Goal: Transaction & Acquisition: Purchase product/service

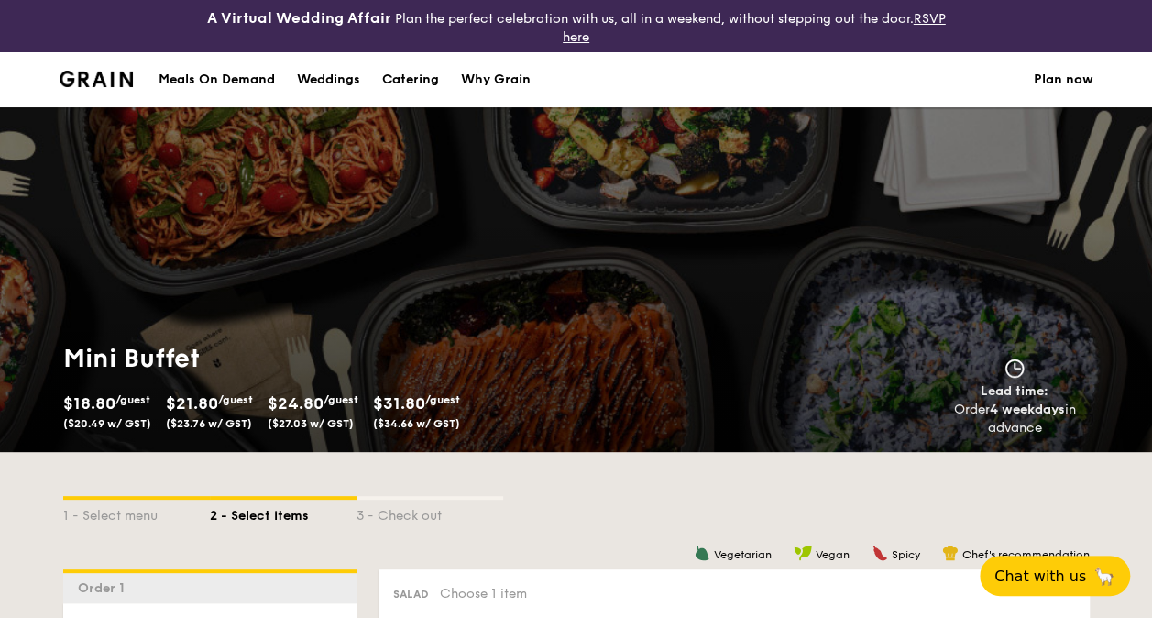
click at [117, 73] on img at bounding box center [97, 79] width 74 height 16
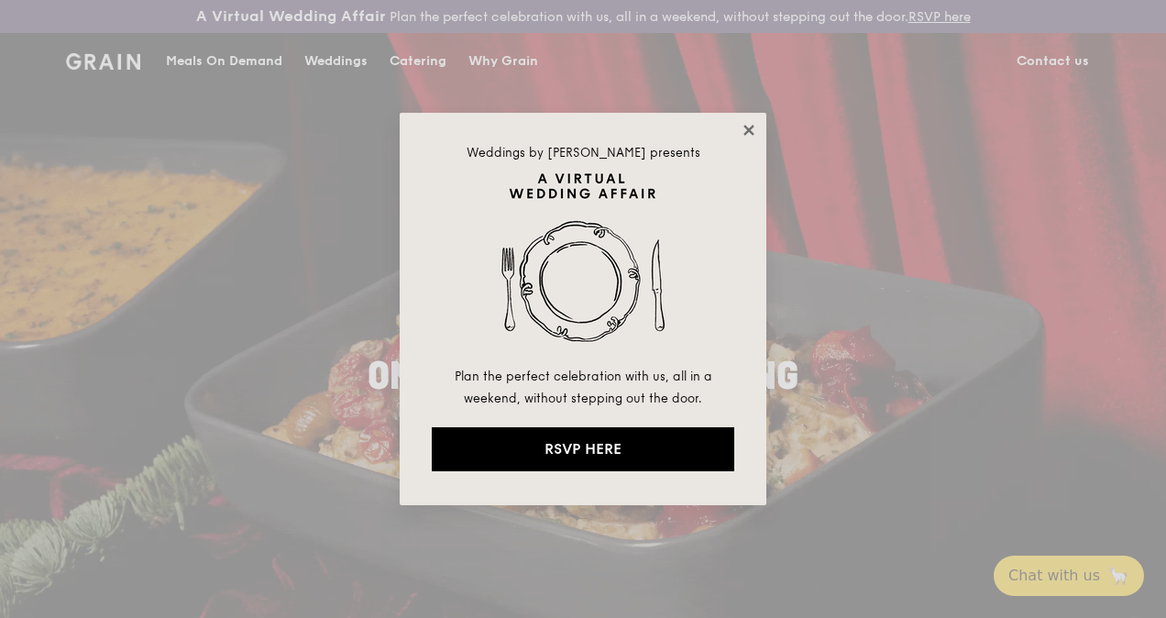
click at [751, 132] on icon at bounding box center [748, 130] width 10 height 10
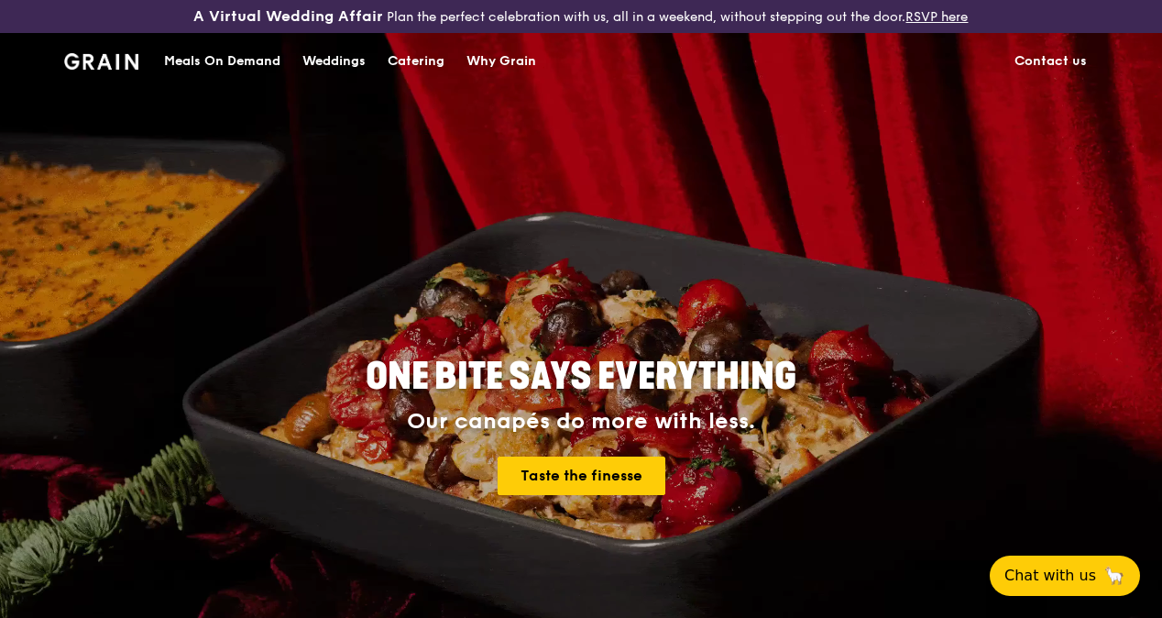
click at [407, 81] on div "Catering" at bounding box center [416, 61] width 57 height 55
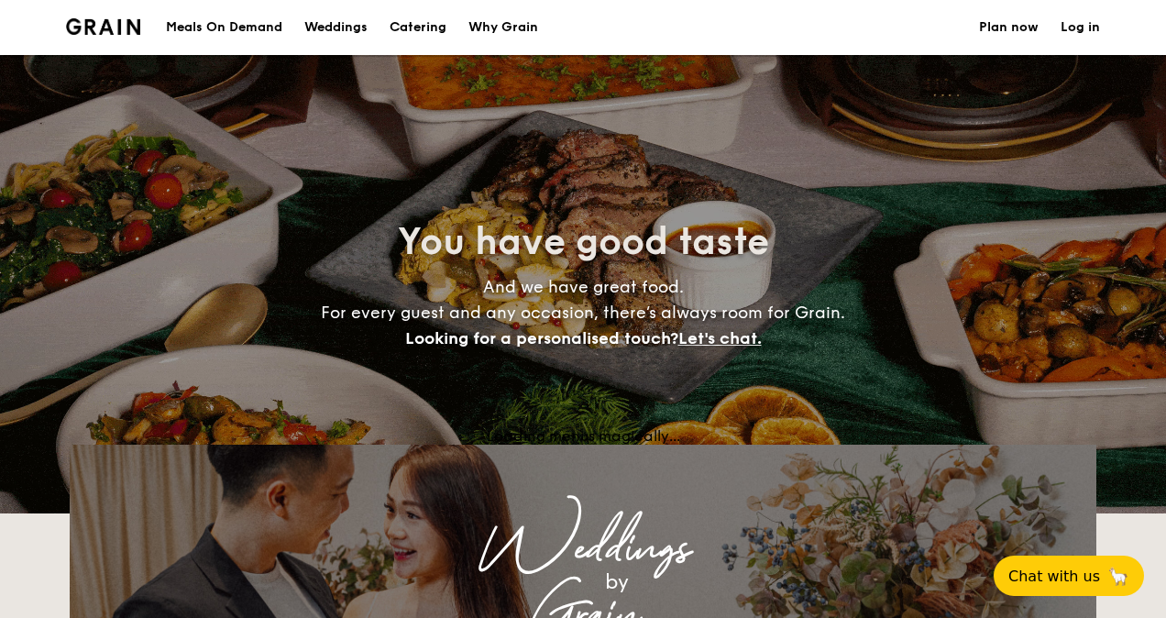
select select
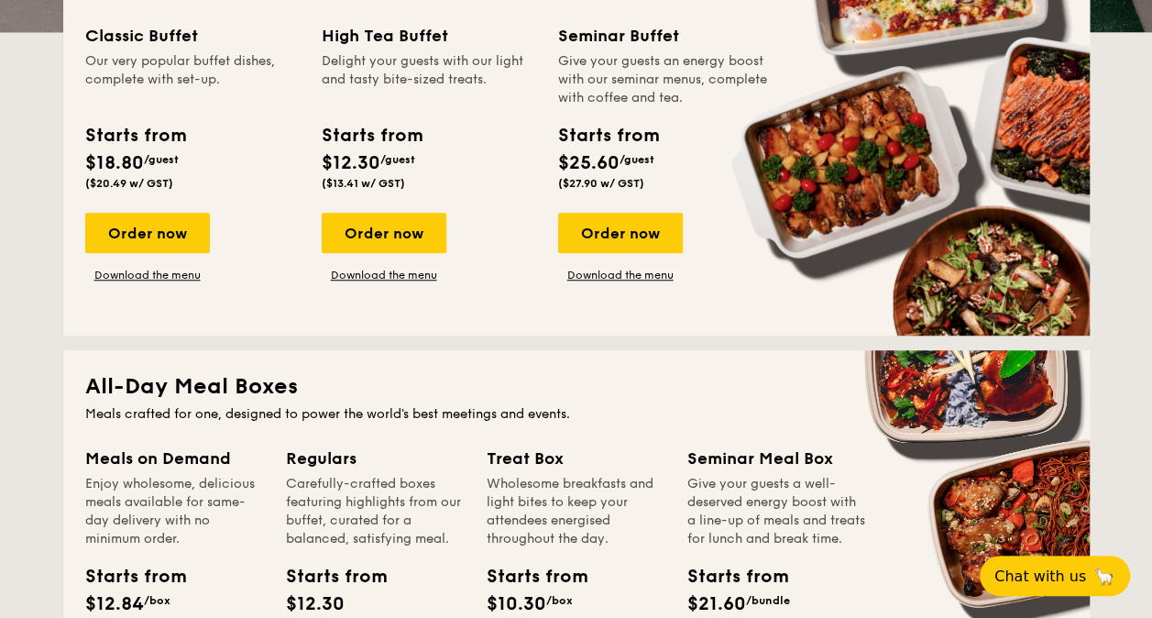
scroll to position [523, 0]
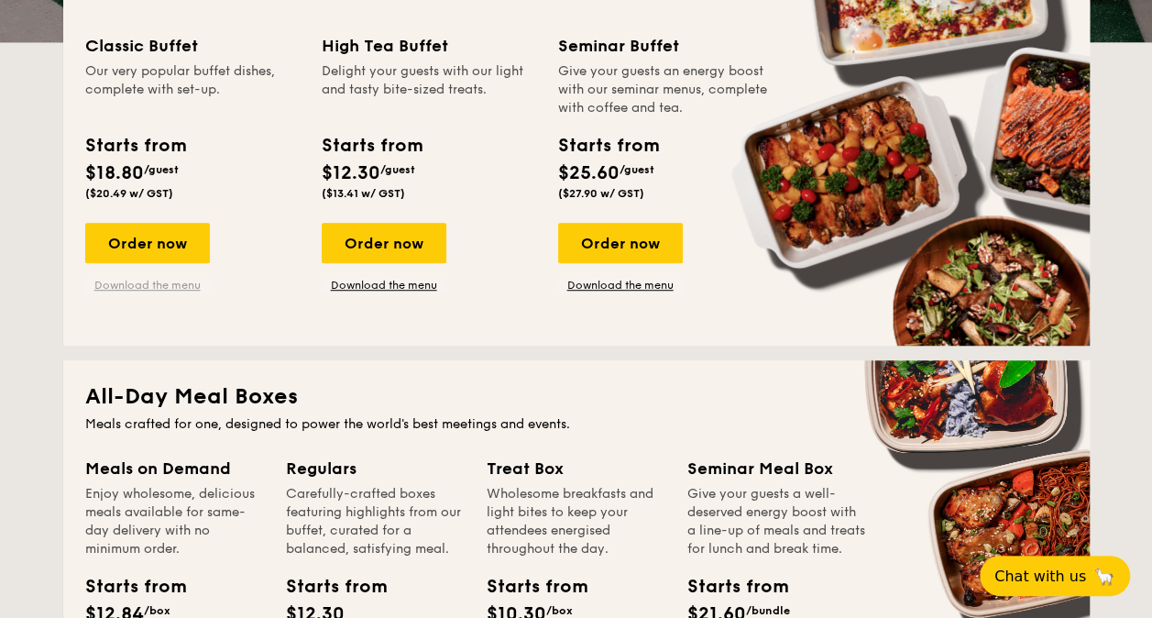
click at [145, 282] on link "Download the menu" at bounding box center [147, 285] width 125 height 15
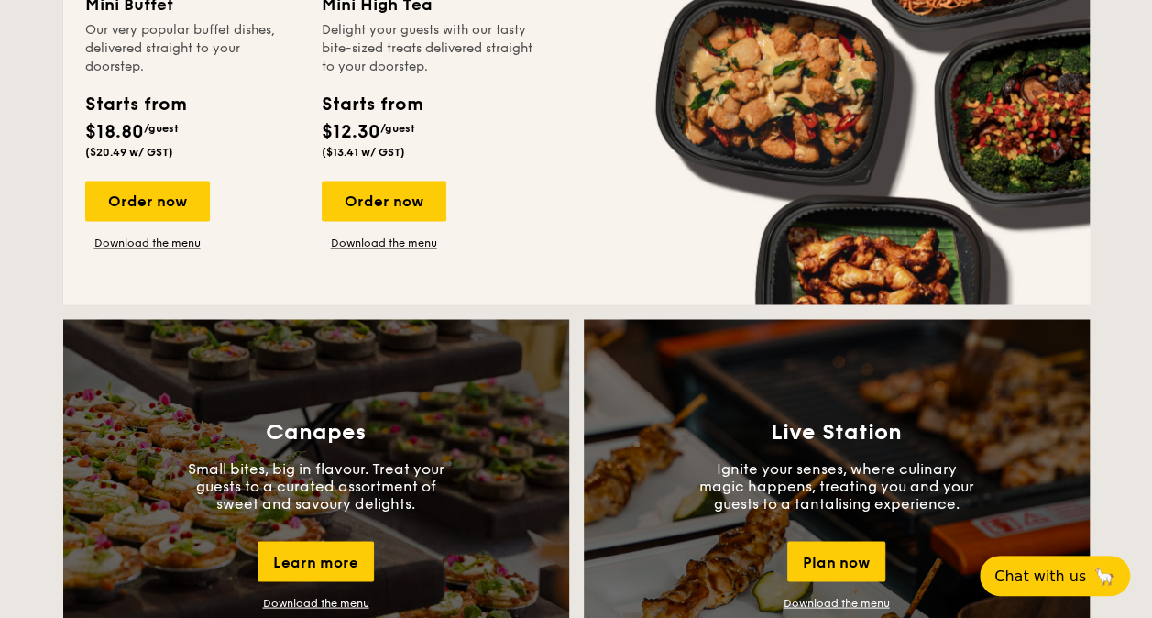
scroll to position [1387, 0]
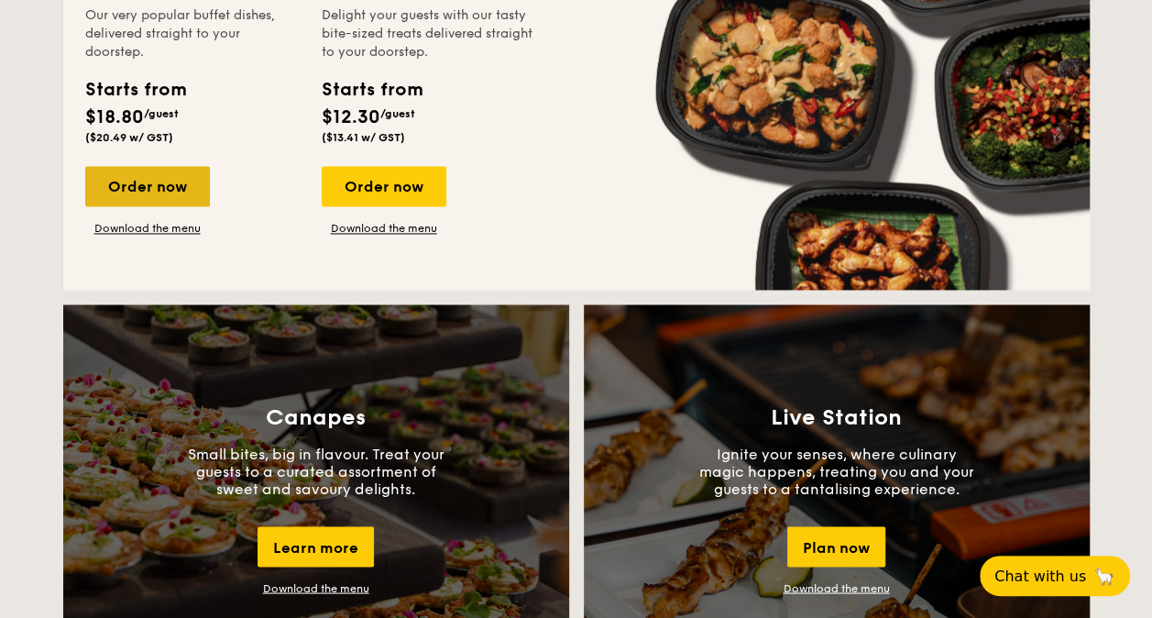
click at [175, 187] on div "Order now" at bounding box center [147, 186] width 125 height 40
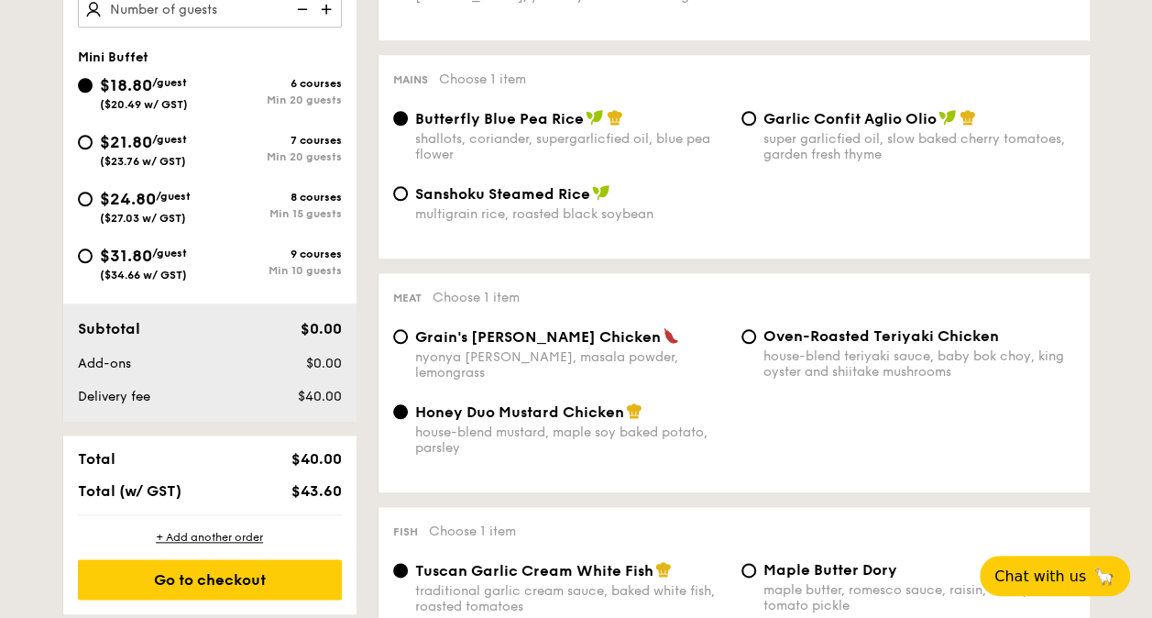
scroll to position [773, 0]
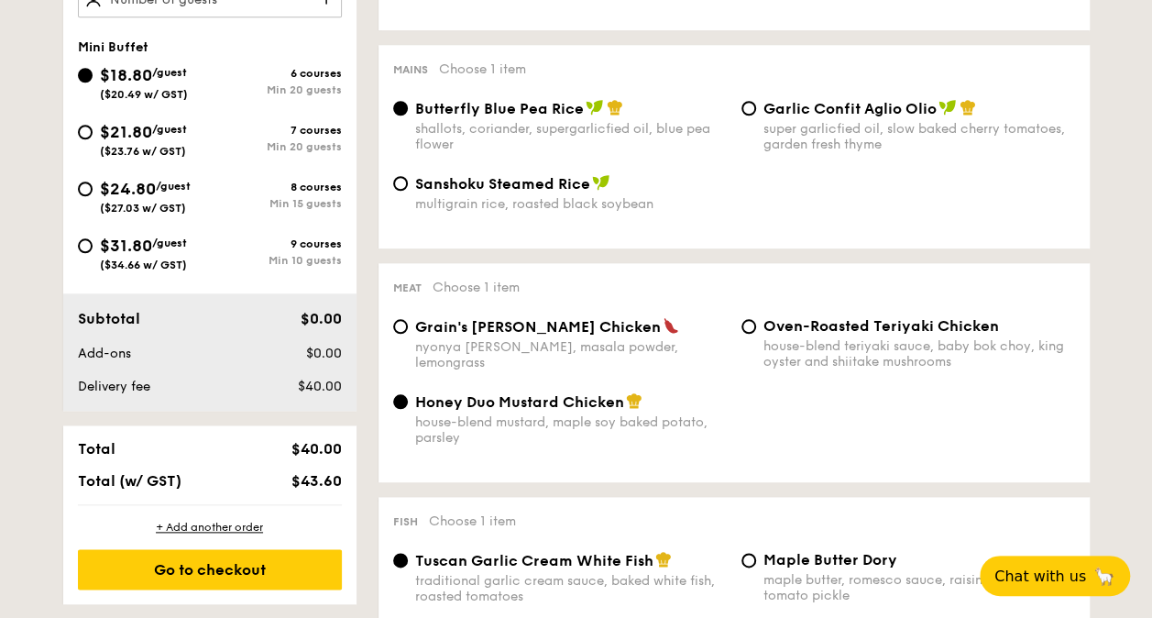
click at [88, 179] on div "$24.80 /guest ($27.03 w/ GST)" at bounding box center [144, 195] width 132 height 38
click at [88, 181] on input "$24.80 /guest ($27.03 w/ GST) 8 courses Min 15 guests" at bounding box center [85, 188] width 15 height 15
radio input "true"
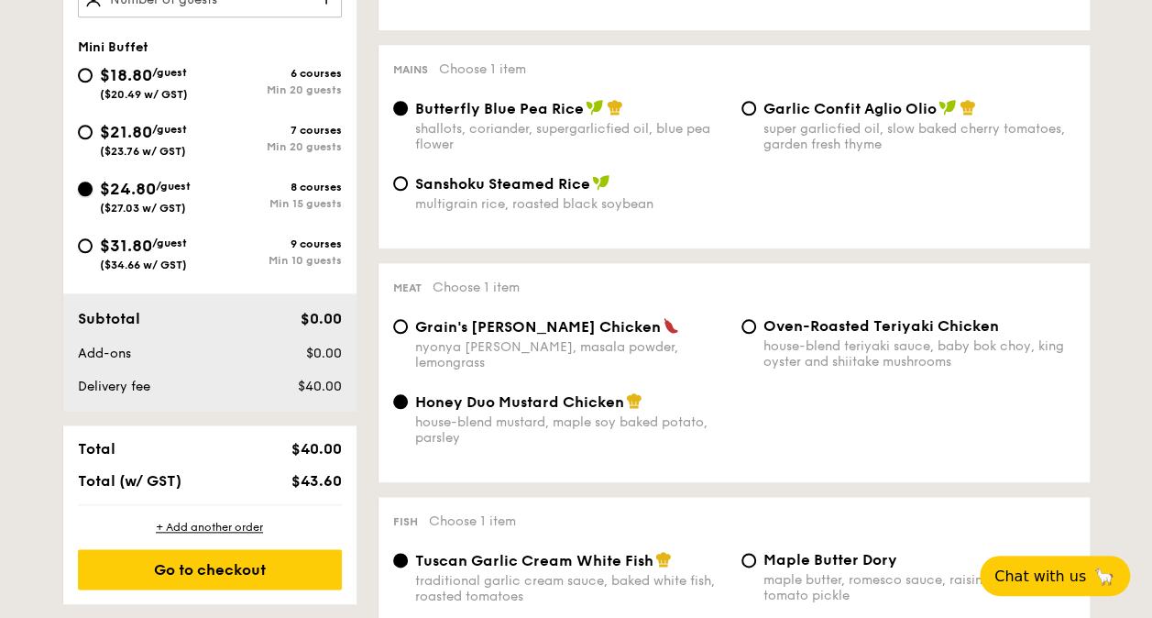
radio input "false"
radio input "true"
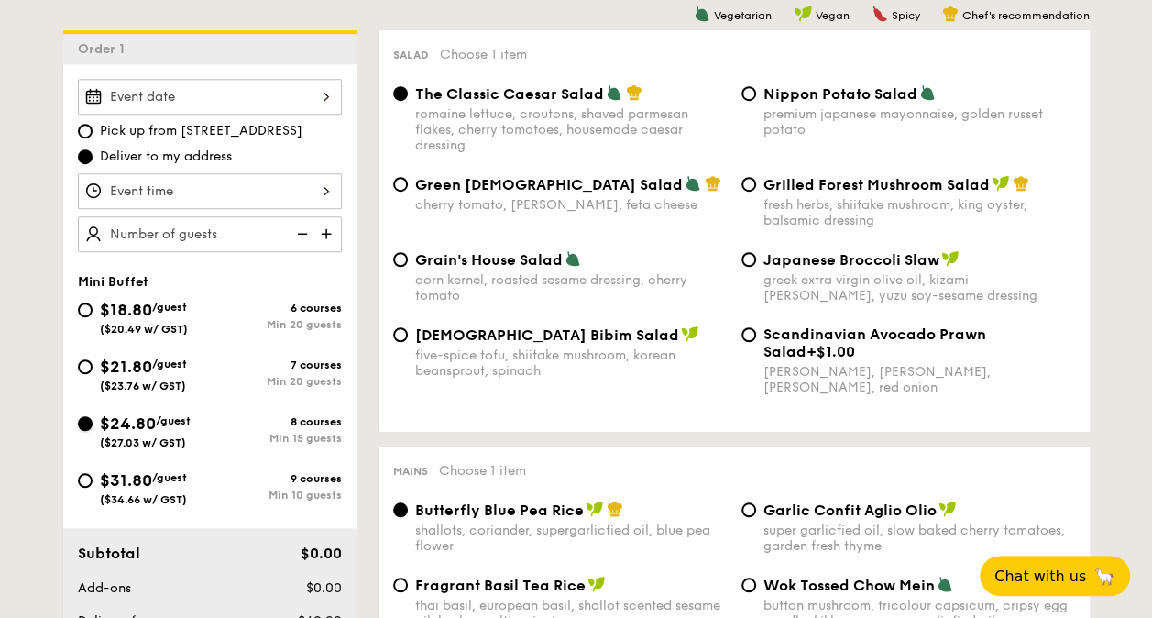
scroll to position [575, 0]
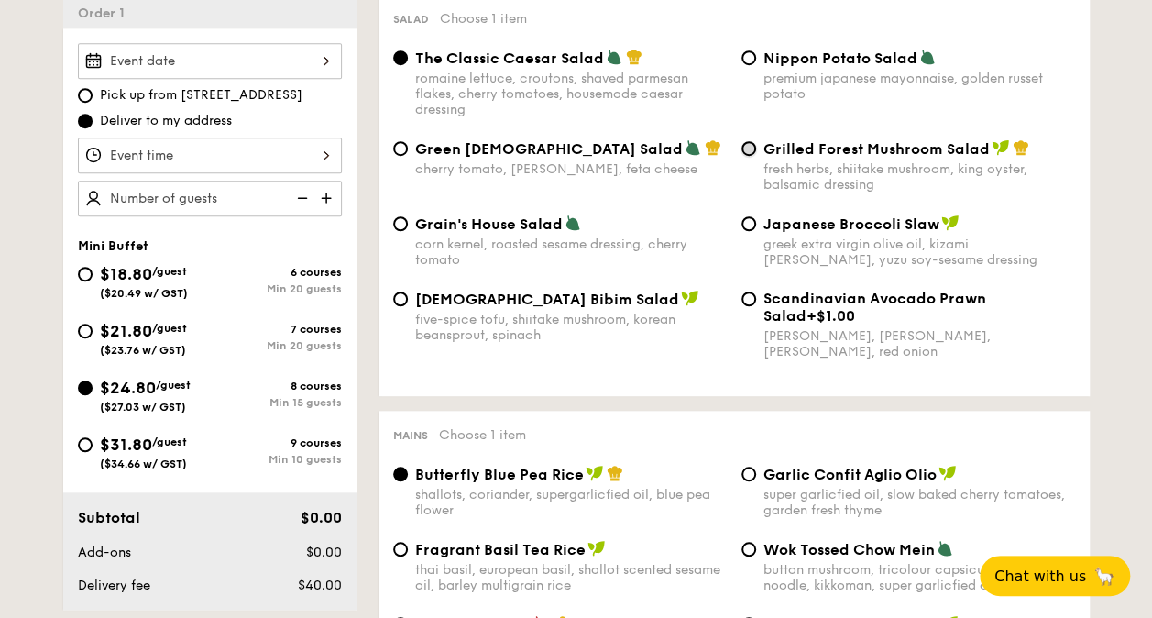
click at [751, 150] on input "Grilled Forest Mushroom Salad fresh herbs, shiitake mushroom, king oyster, bals…" at bounding box center [748, 148] width 15 height 15
radio input "true"
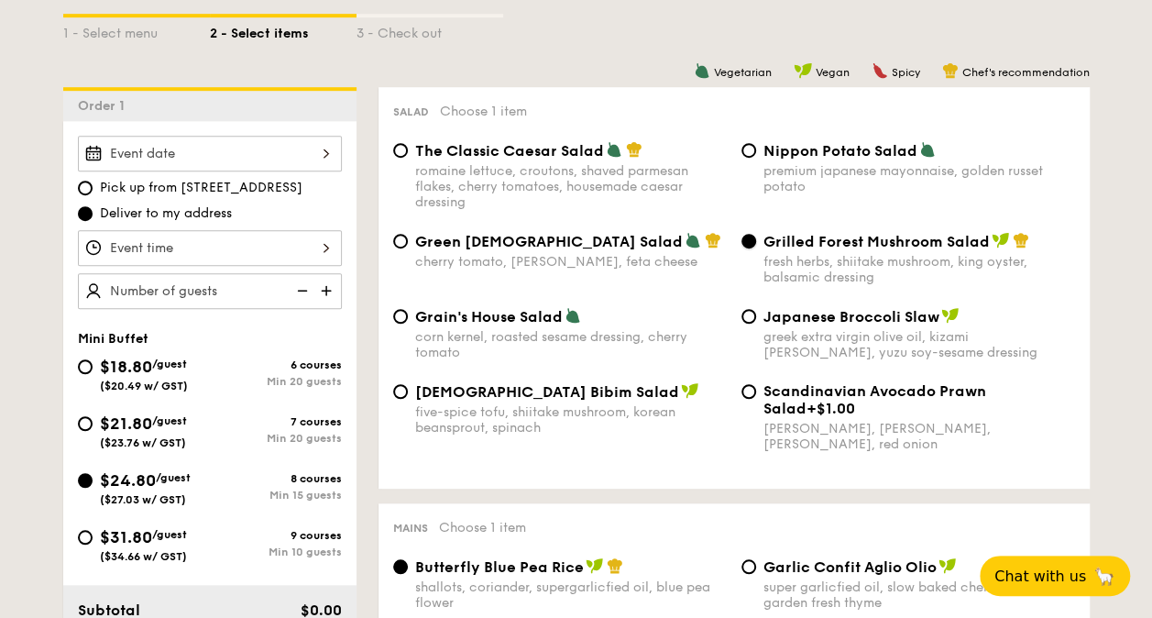
scroll to position [489, 0]
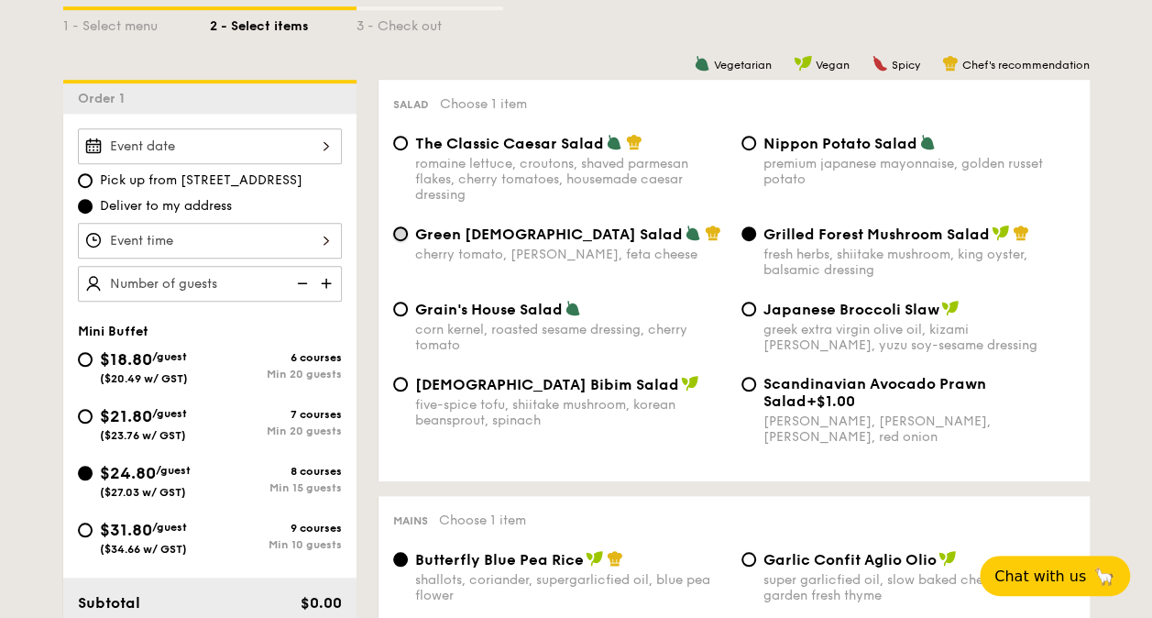
click at [402, 239] on input "Green Goddess Salad cherry tomato, dill, feta cheese" at bounding box center [400, 233] width 15 height 15
radio input "true"
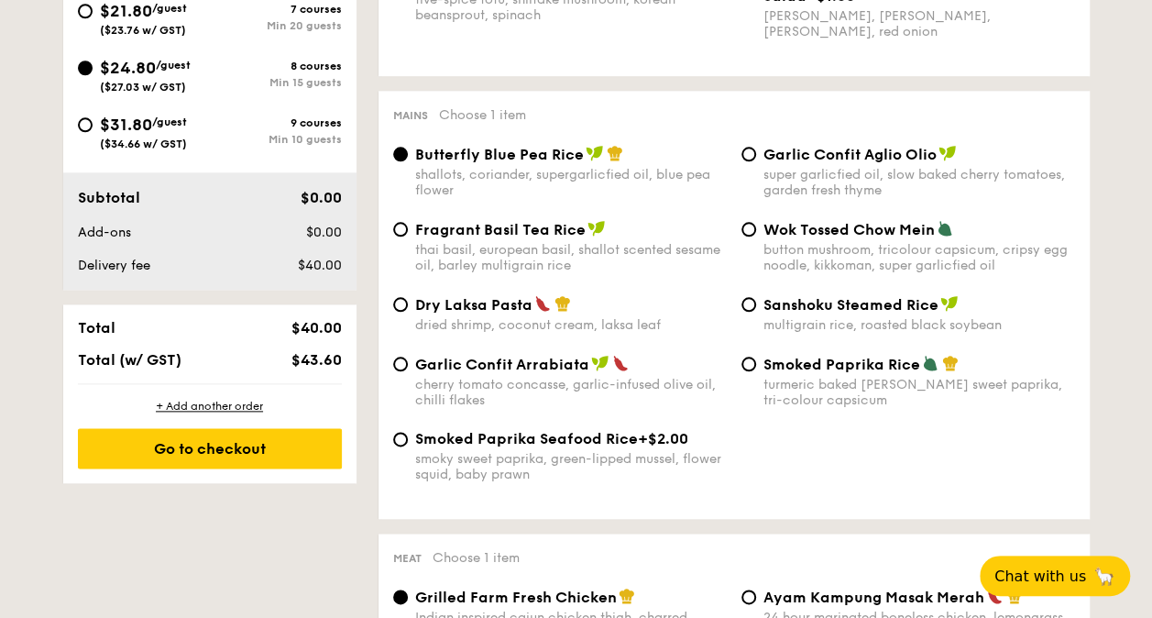
scroll to position [922, 0]
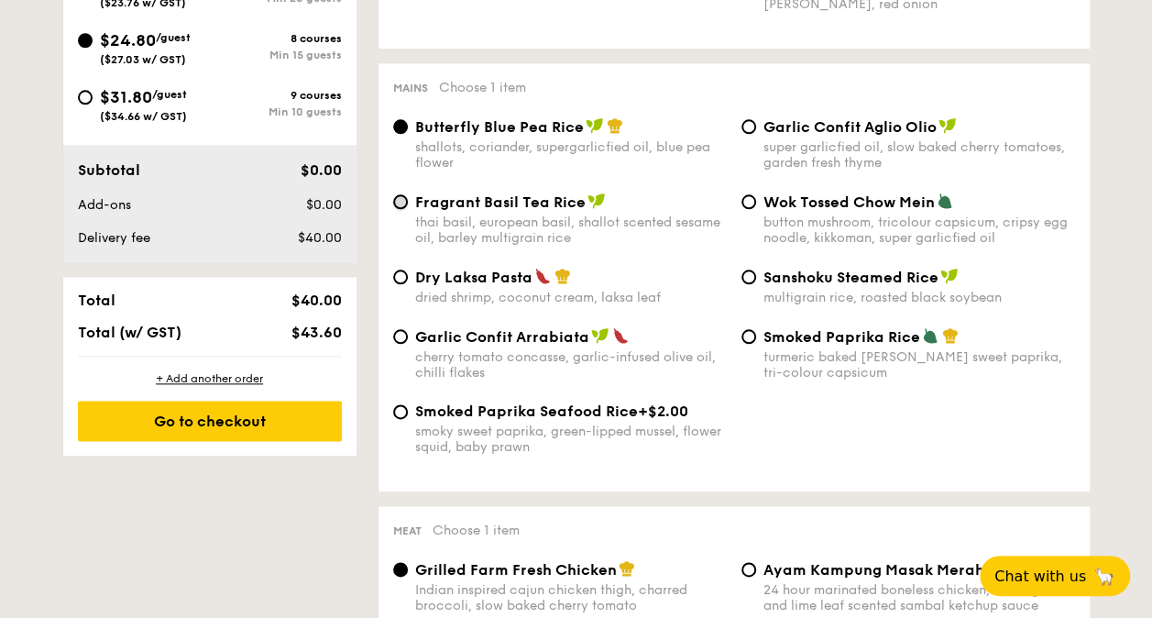
click at [401, 203] on input "Fragrant Basil Tea Rice thai basil, european basil, shallot scented sesame oil,…" at bounding box center [400, 201] width 15 height 15
radio input "true"
click at [752, 337] on input "Smoked Paprika Rice turmeric baked rice, smokey sweet paprika, tri-colour capsi…" at bounding box center [748, 336] width 15 height 15
radio input "true"
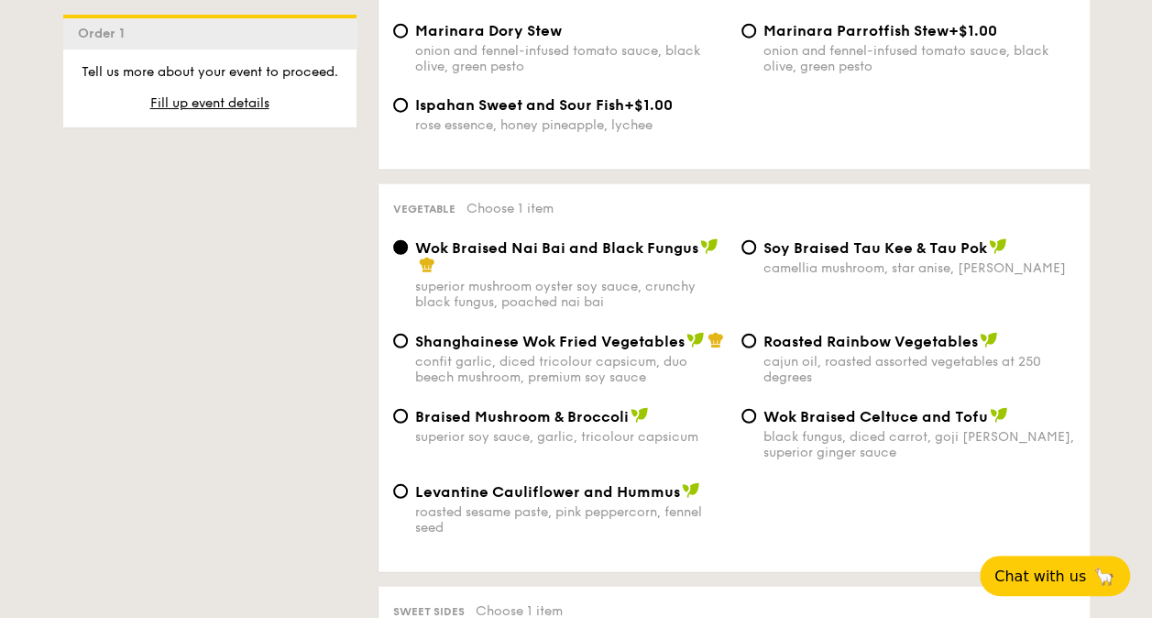
scroll to position [2256, 0]
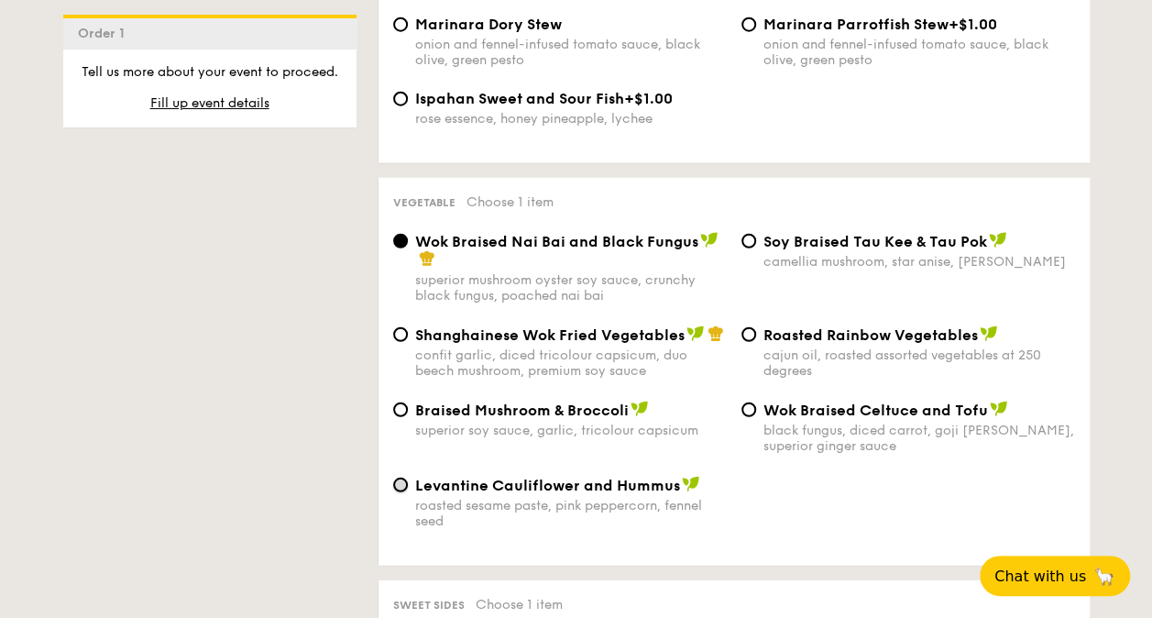
click at [400, 477] on input "Levantine Cauliflower and Hummus roasted sesame paste, pink peppercorn, fennel …" at bounding box center [400, 484] width 15 height 15
radio input "true"
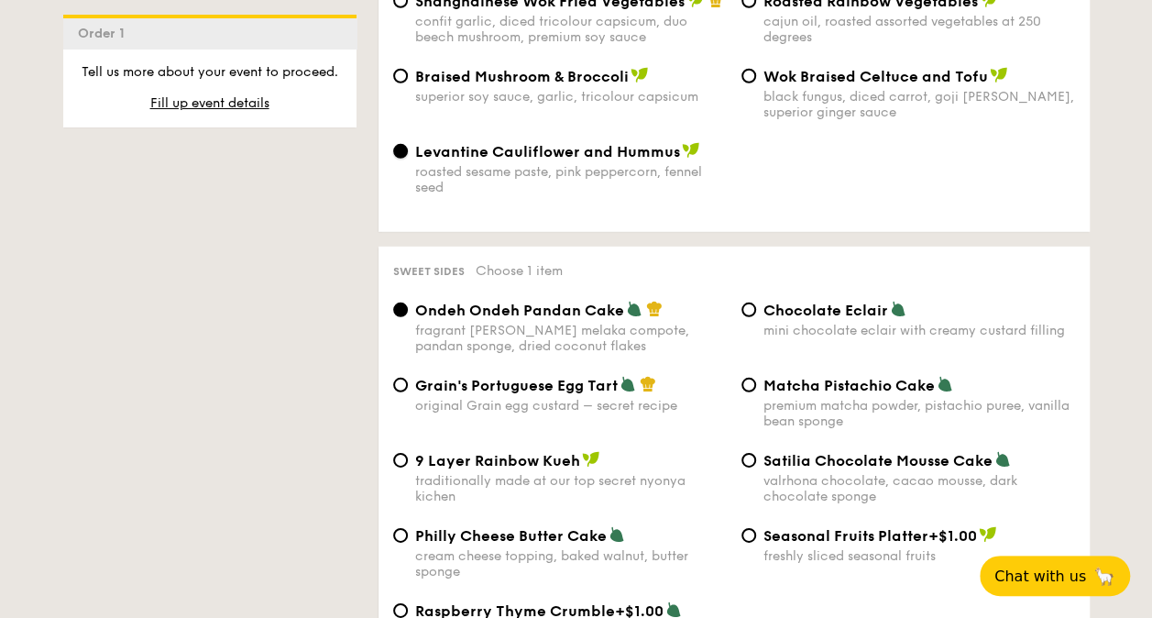
scroll to position [2689, 0]
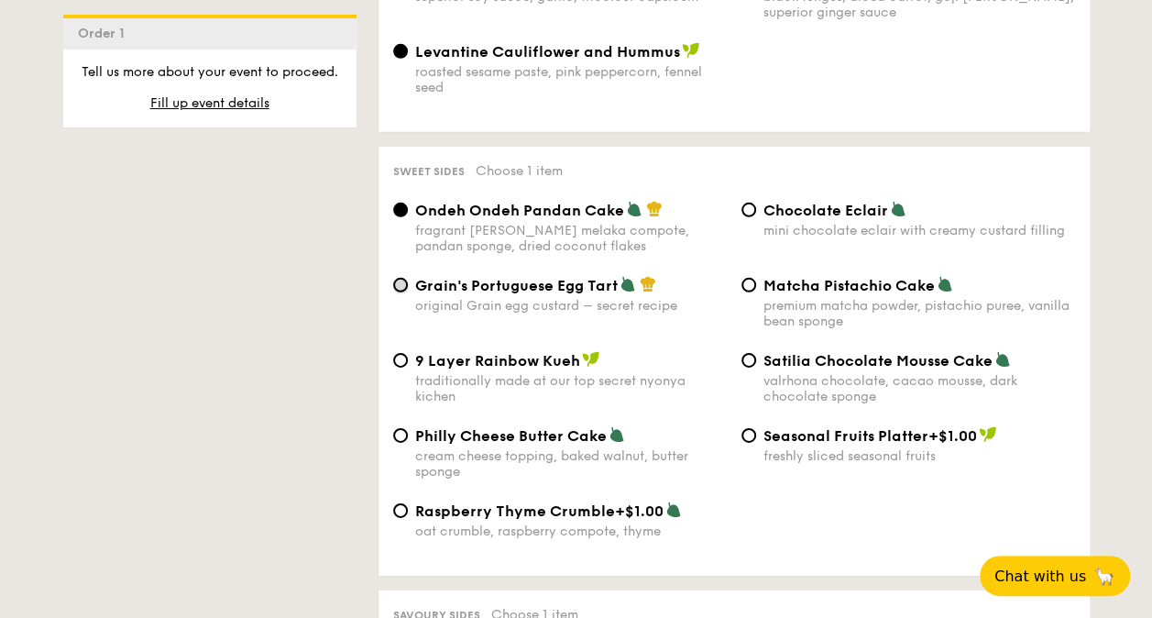
click at [400, 278] on input "Grain's Portuguese Egg Tart original Grain egg custard – secret recipe" at bounding box center [400, 285] width 15 height 15
radio input "true"
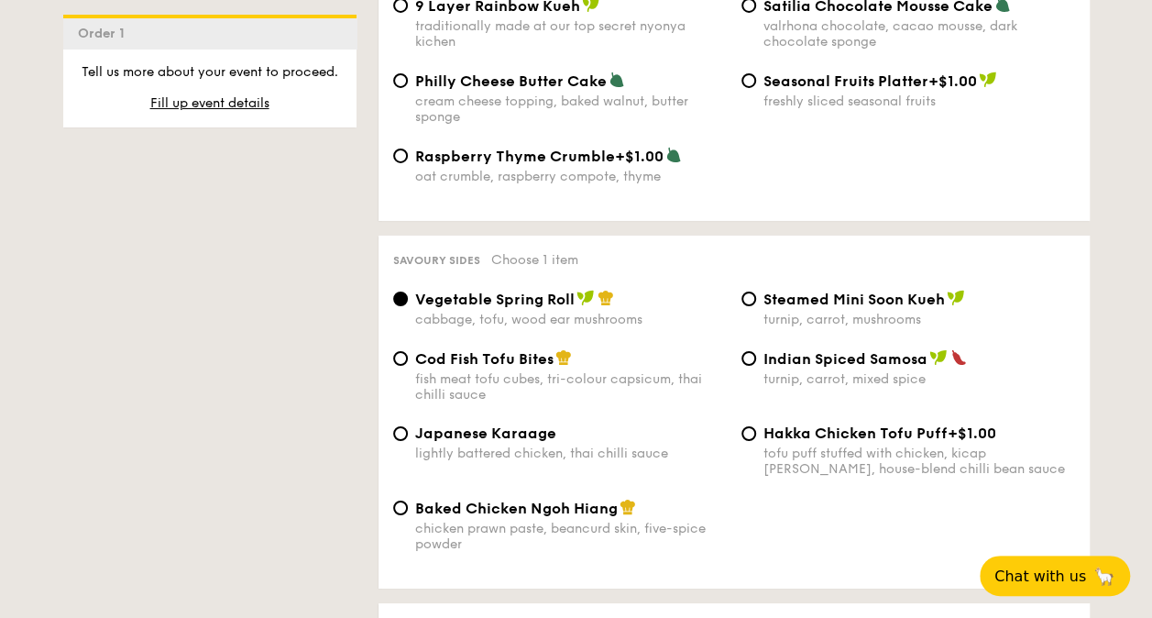
scroll to position [3051, 0]
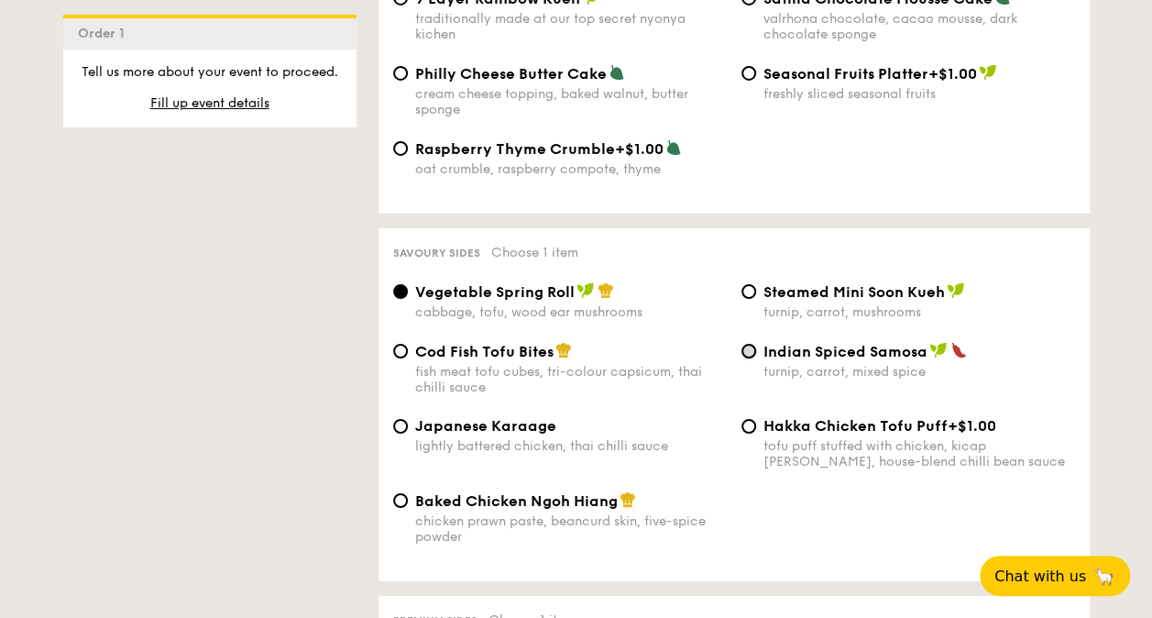
click at [748, 344] on input "Indian Spiced Samosa turnip, carrot, mixed spice" at bounding box center [748, 351] width 15 height 15
radio input "true"
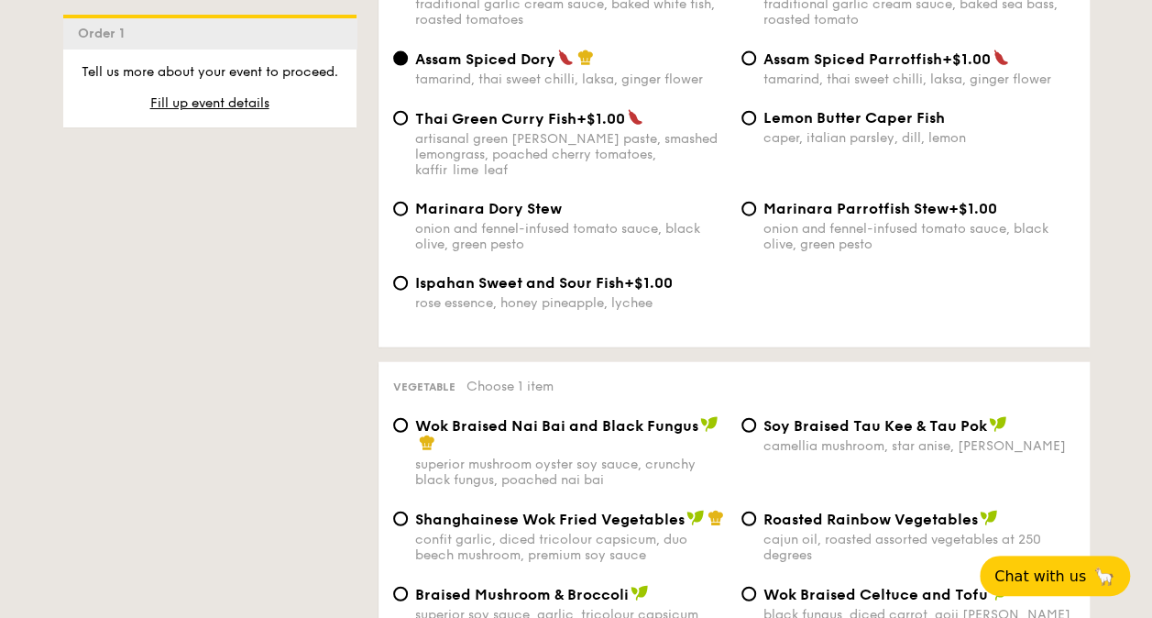
scroll to position [2051, 0]
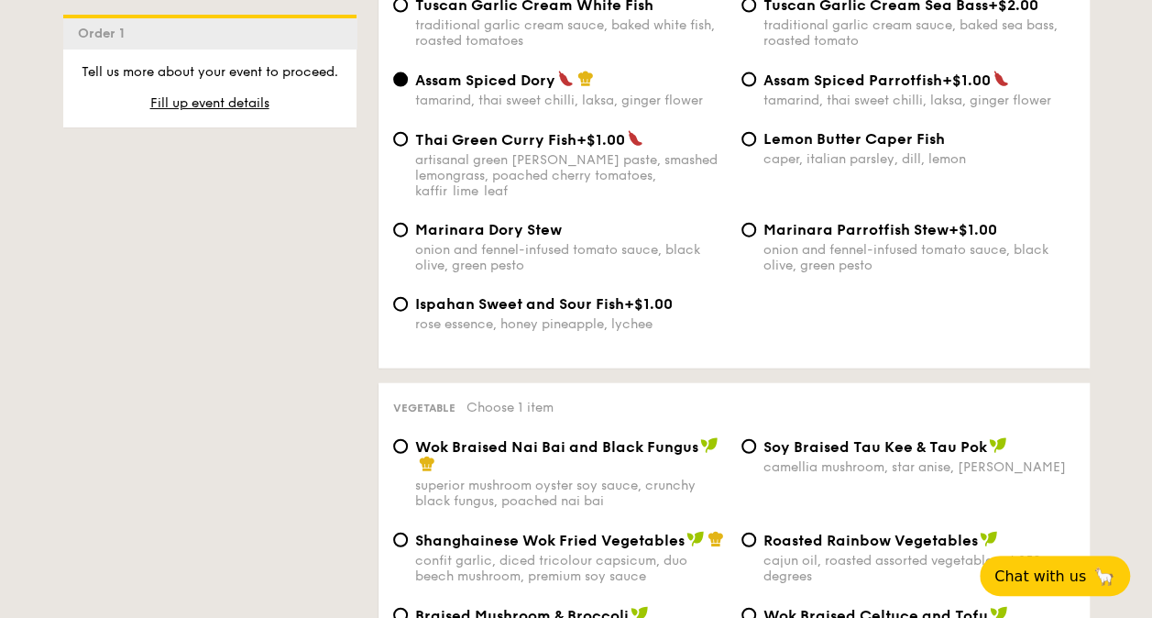
click at [411, 295] on div "Ispahan Sweet and Sour Fish +$1.00 rose essence, honey pineapple, lychee" at bounding box center [560, 313] width 348 height 37
click at [403, 297] on input "Ispahan Sweet and Sour Fish +$1.00 rose essence, honey pineapple, lychee" at bounding box center [400, 304] width 15 height 15
radio input "true"
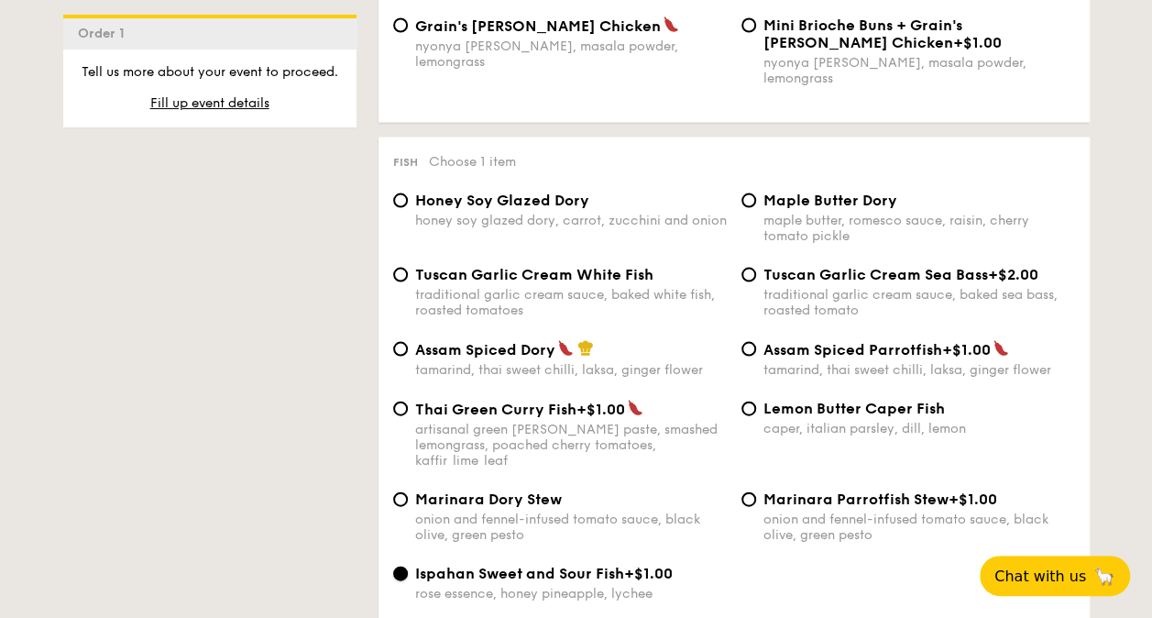
scroll to position [1795, 0]
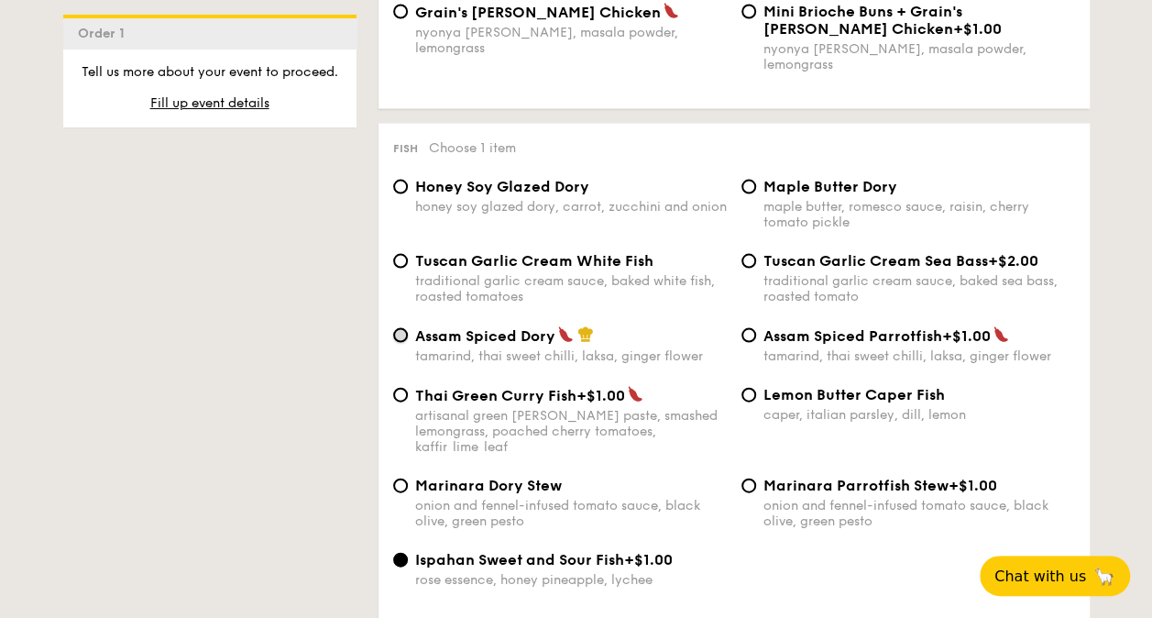
click at [406, 332] on input "Assam Spiced Dory tamarind, thai sweet chilli, laksa, ginger flower" at bounding box center [400, 335] width 15 height 15
radio input "true"
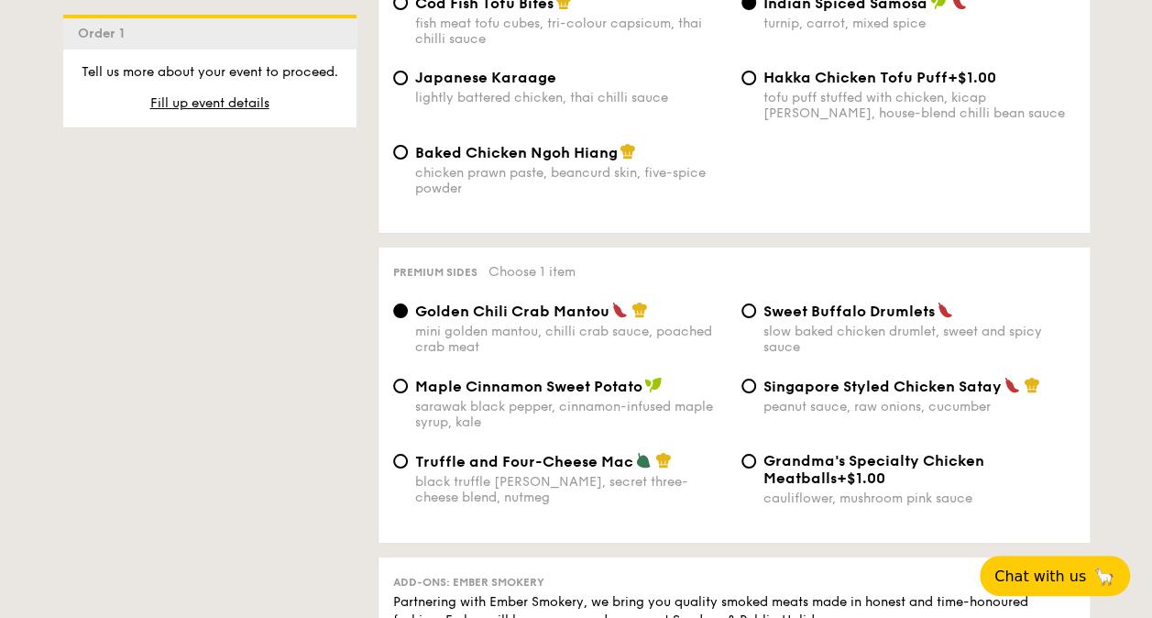
scroll to position [3406, 0]
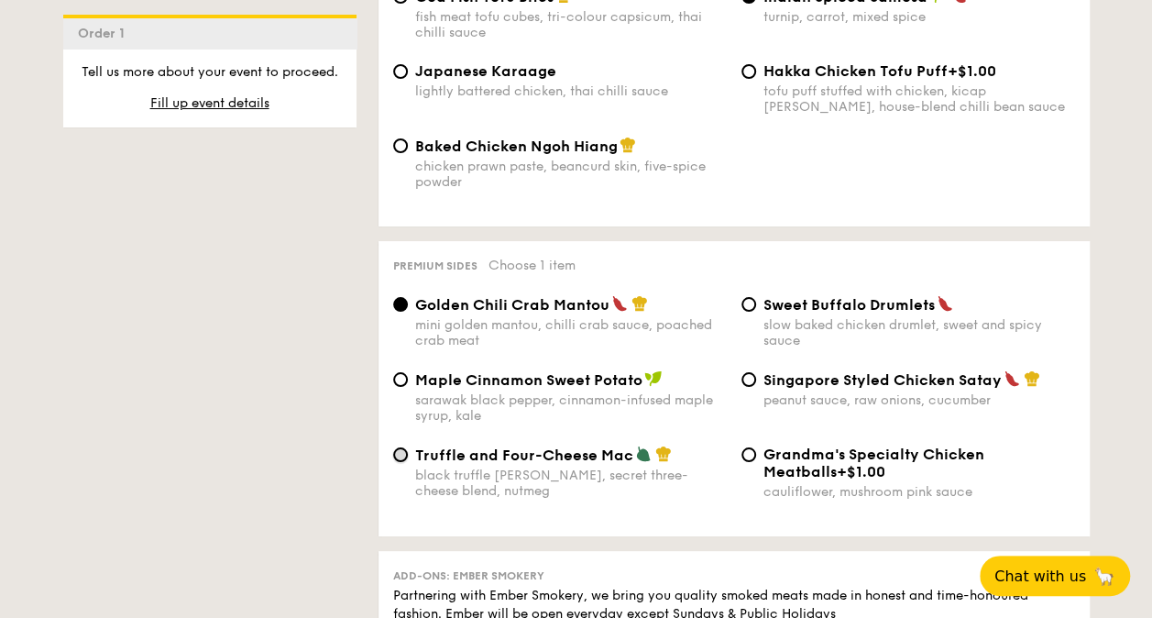
click at [402, 449] on input "Truffle and Four-Cheese Mac black truffle pate, brie, secret three-cheese blend…" at bounding box center [400, 454] width 15 height 15
radio input "true"
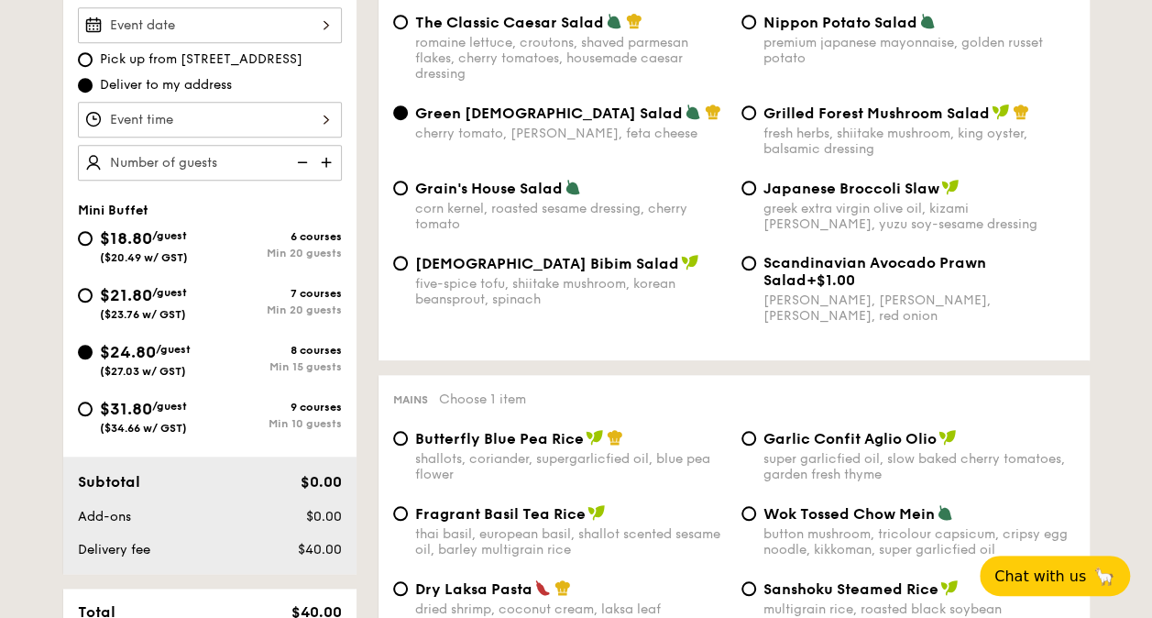
scroll to position [510, 0]
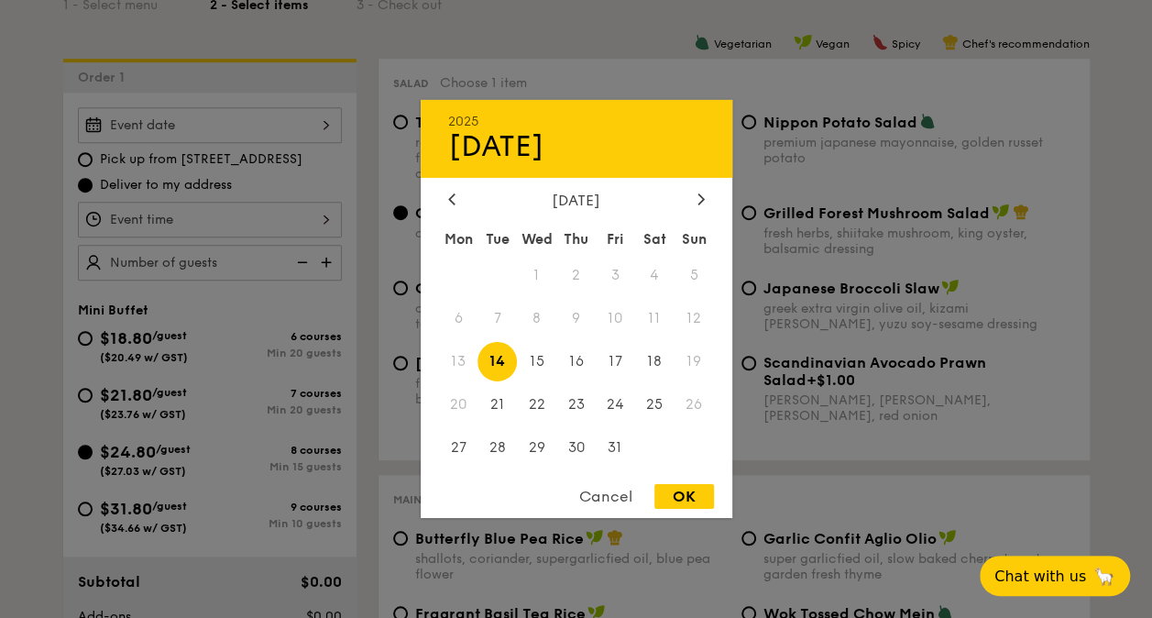
click at [319, 124] on div "2025 Oct 14 October 2025 Mon Tue Wed Thu Fri Sat Sun 1 2 3 4 5 6 7 8 9 10 11 12…" at bounding box center [210, 125] width 264 height 36
click at [496, 361] on span "14" at bounding box center [496, 361] width 39 height 39
click at [678, 504] on div "OK" at bounding box center [684, 496] width 60 height 25
type input "Oct 14, 2025"
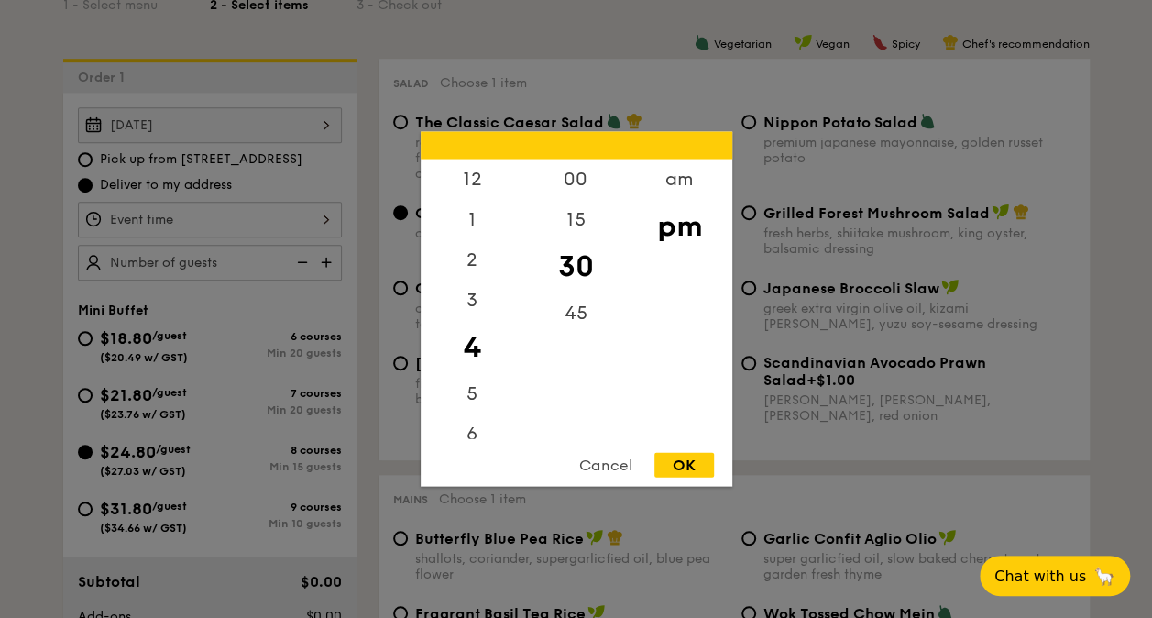
click at [319, 219] on div "12 1 2 3 4 5 6 7 8 9 10 11 00 15 30 45 am pm Cancel OK" at bounding box center [210, 220] width 264 height 36
click at [471, 178] on div "12" at bounding box center [473, 185] width 104 height 53
click at [572, 185] on div "00" at bounding box center [576, 185] width 104 height 53
click at [687, 471] on div "OK" at bounding box center [684, 465] width 60 height 25
type input "12:00PM"
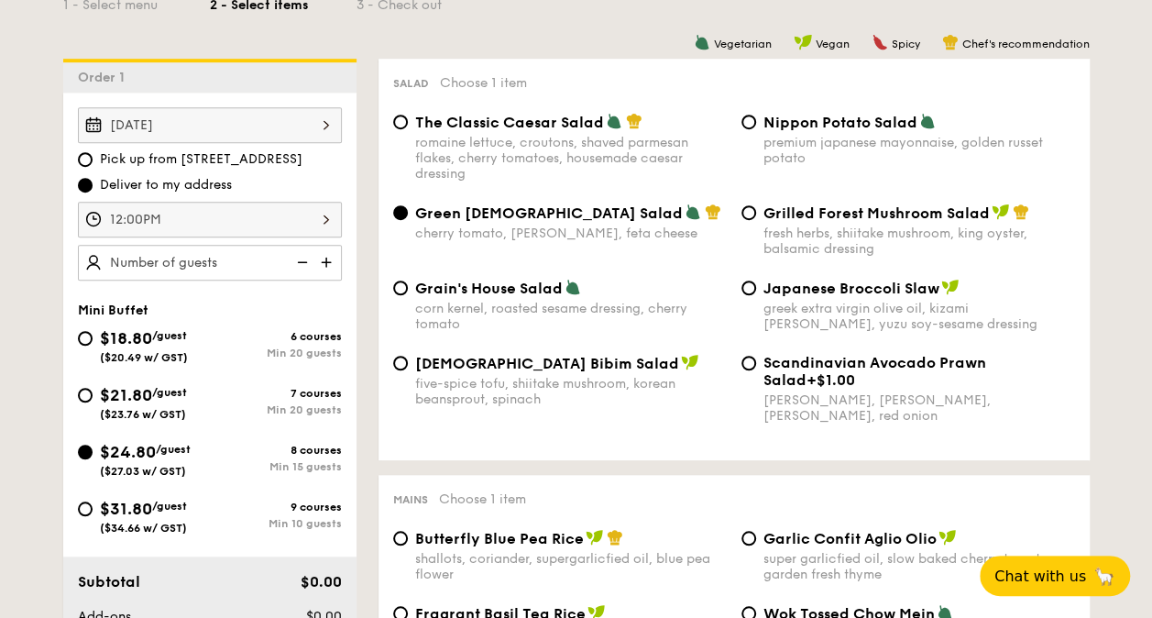
click at [328, 257] on img at bounding box center [327, 262] width 27 height 35
click at [330, 257] on img at bounding box center [327, 262] width 27 height 35
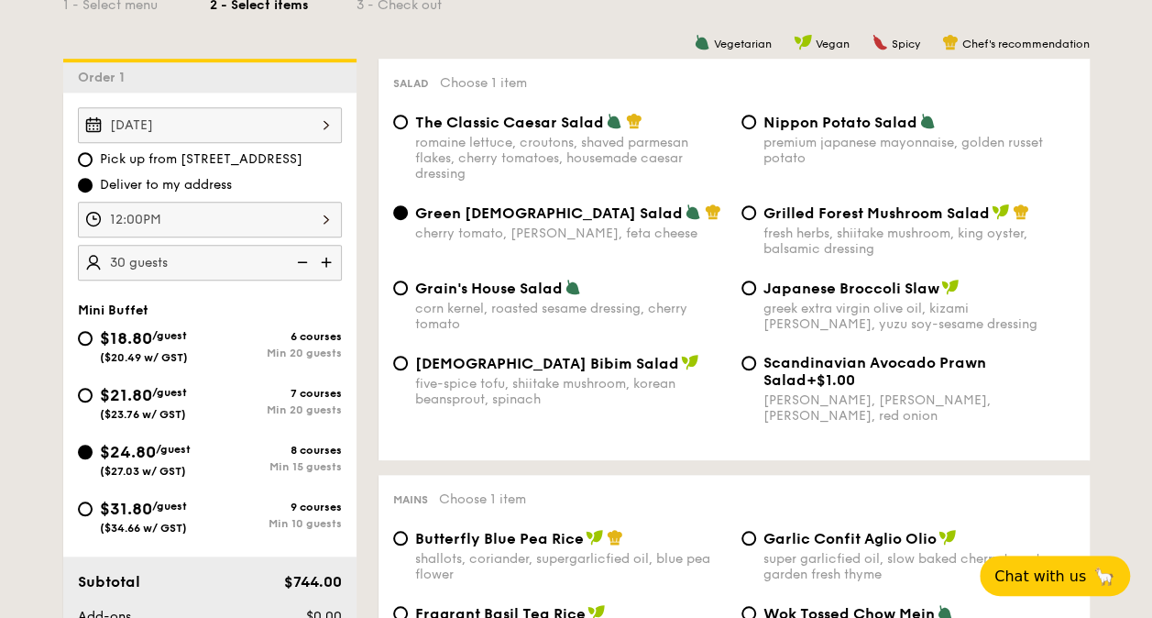
type input "35 guests"
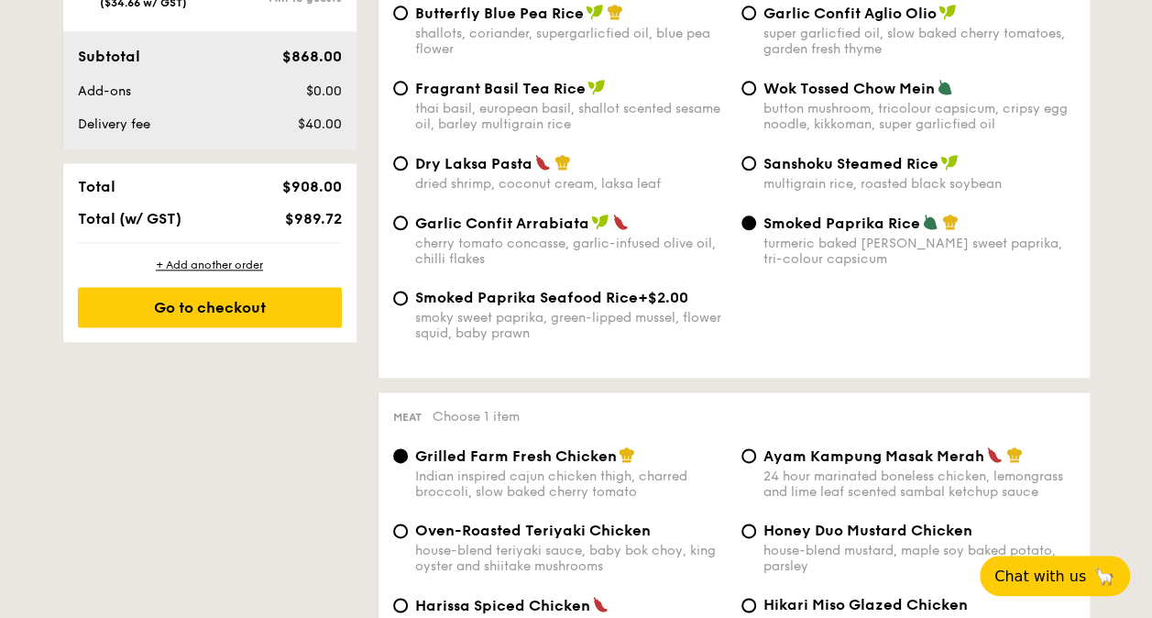
scroll to position [1050, 0]
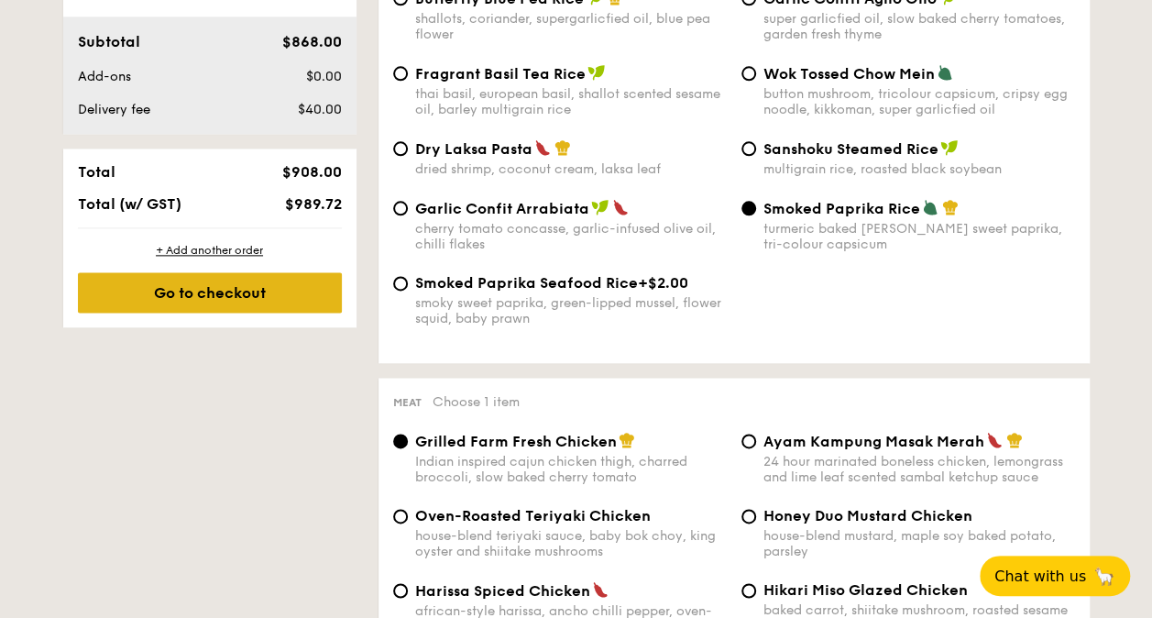
click at [183, 293] on div "Go to checkout" at bounding box center [210, 292] width 264 height 40
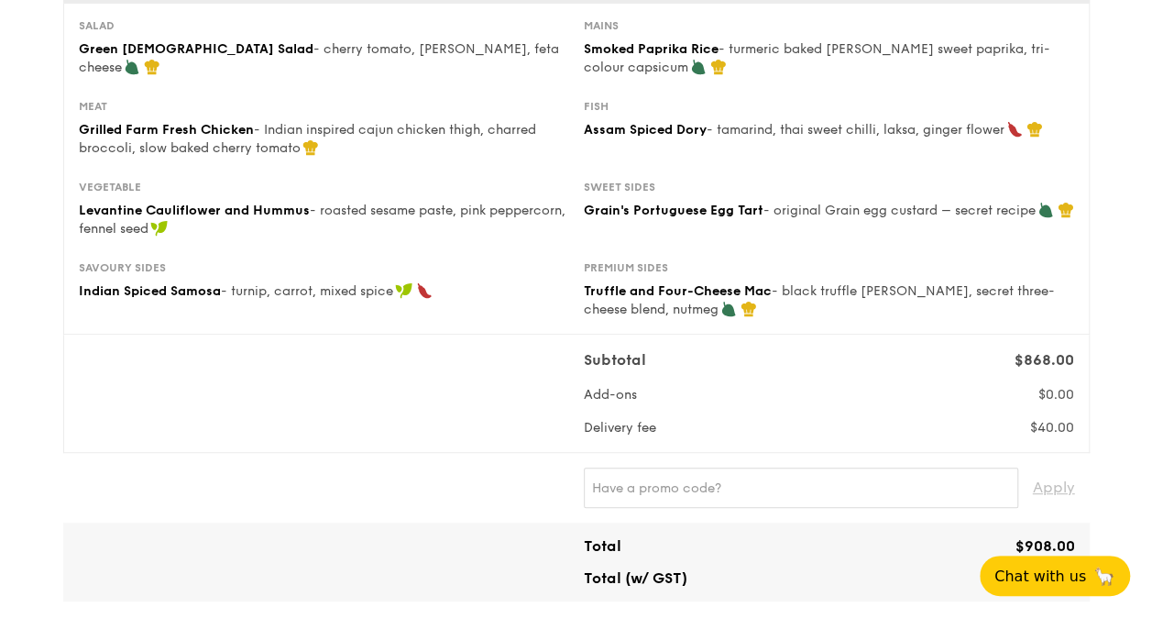
scroll to position [332, 0]
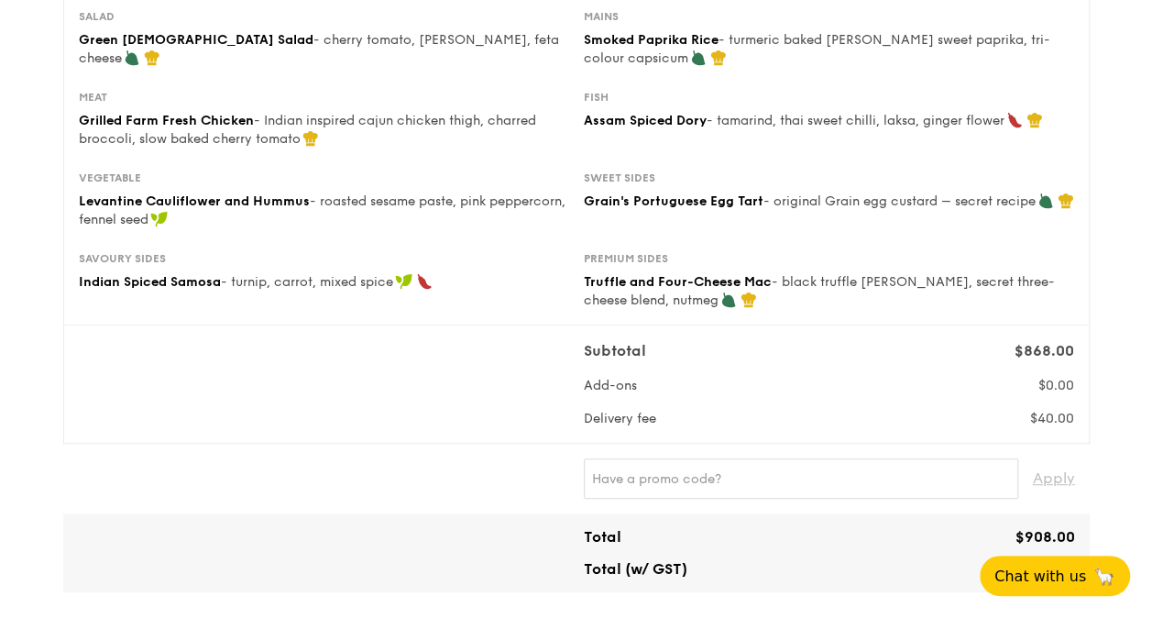
click at [280, 340] on div "Subtotal $868.00 Add-ons $0.00 Delivery fee $40.00" at bounding box center [576, 384] width 1010 height 88
click at [262, 358] on div "Subtotal $868.00 Add-ons $0.00 Delivery fee $40.00" at bounding box center [576, 384] width 1010 height 88
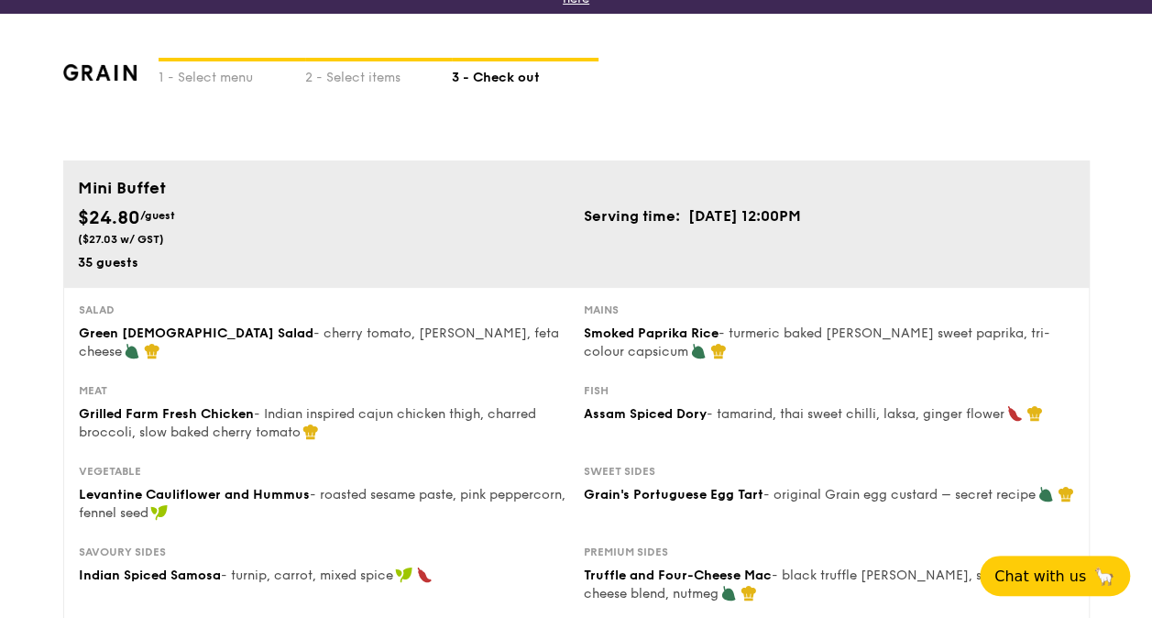
scroll to position [37, 0]
